Goal: Task Accomplishment & Management: Use online tool/utility

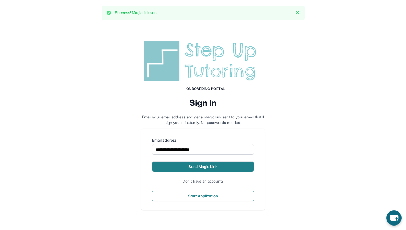
click at [220, 167] on button "Send Magic Link" at bounding box center [203, 166] width 102 height 11
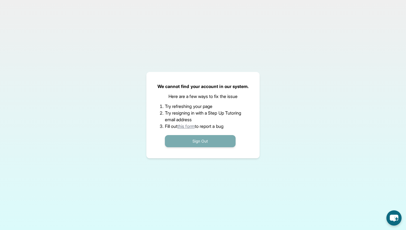
click at [218, 141] on button "Sign Out" at bounding box center [200, 141] width 71 height 12
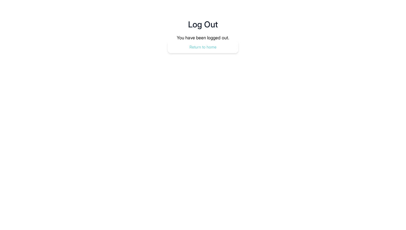
click at [229, 44] on button "Return to home" at bounding box center [203, 47] width 71 height 12
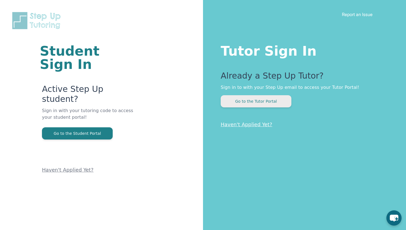
click at [267, 103] on button "Go to the Tutor Portal" at bounding box center [256, 101] width 71 height 12
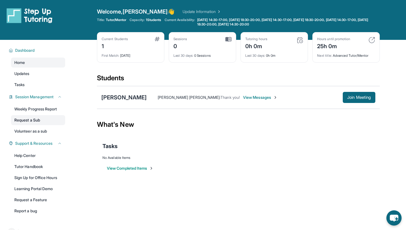
click at [36, 120] on link "Request a Sub" at bounding box center [38, 120] width 54 height 10
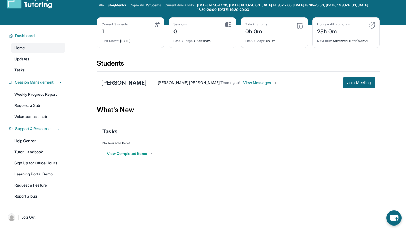
scroll to position [17, 0]
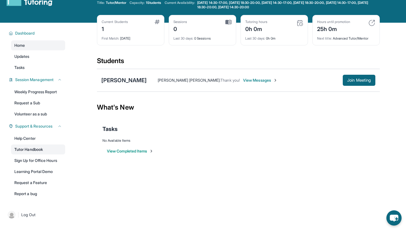
click at [36, 153] on link "Tutor Handbook" at bounding box center [38, 149] width 54 height 10
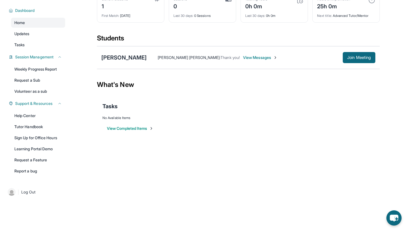
scroll to position [0, 0]
